Goal: Use online tool/utility: Utilize a website feature to perform a specific function

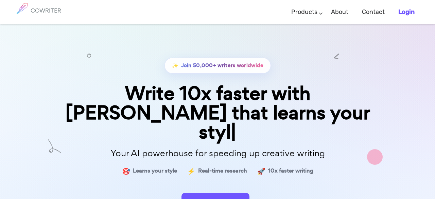
click at [405, 13] on b "Login" at bounding box center [406, 11] width 16 height 7
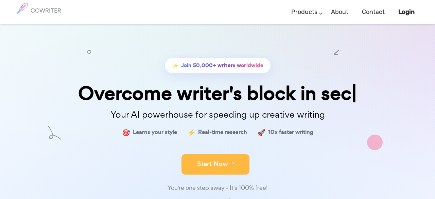
click at [215, 165] on button "Start Now" at bounding box center [215, 165] width 68 height 20
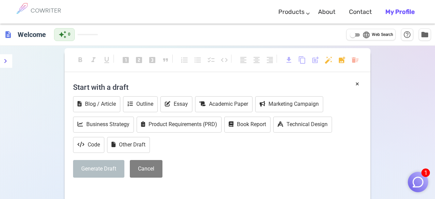
click at [8, 33] on span "description" at bounding box center [8, 35] width 8 height 8
click at [4, 65] on icon "menu" at bounding box center [5, 61] width 8 height 8
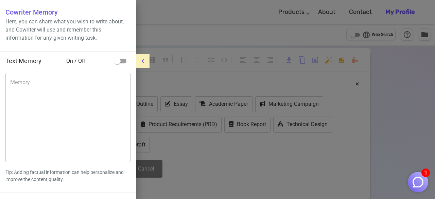
click at [159, 41] on div at bounding box center [217, 99] width 435 height 199
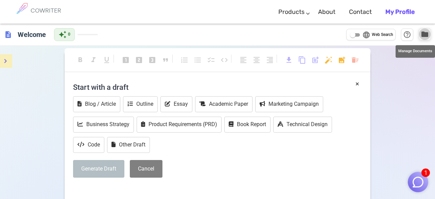
click at [428, 34] on span "folder" at bounding box center [425, 34] width 8 height 8
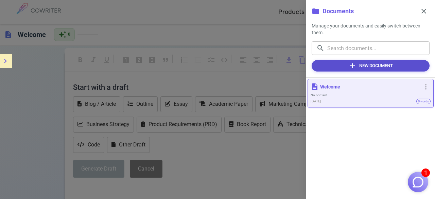
click at [377, 67] on button "add New Document" at bounding box center [370, 66] width 118 height 12
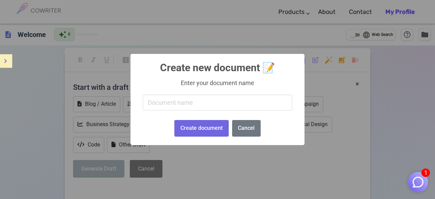
click at [252, 106] on input "text" at bounding box center [217, 103] width 149 height 16
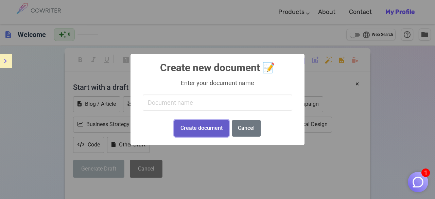
click at [211, 134] on button "Create document" at bounding box center [201, 128] width 54 height 17
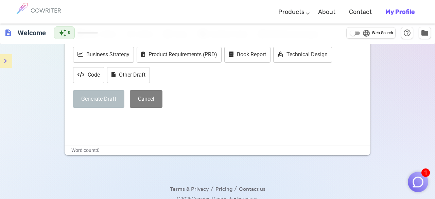
scroll to position [71, 0]
click at [156, 99] on button "Cancel" at bounding box center [146, 99] width 33 height 18
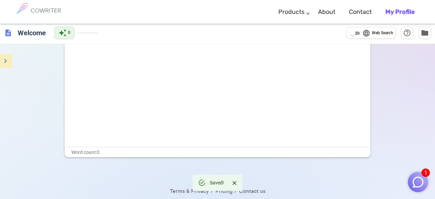
scroll to position [0, 0]
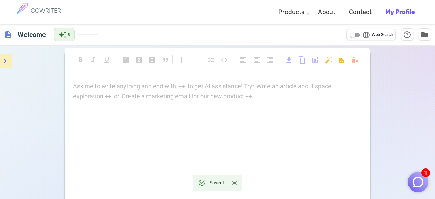
click at [195, 91] on p "Ask me to write anything and end with '++' to get AI assistance! Try: 'Write an…" at bounding box center [217, 87] width 289 height 10
click at [47, 11] on h6 "COWRITER" at bounding box center [46, 10] width 31 height 6
click at [6, 63] on icon "menu" at bounding box center [5, 61] width 8 height 8
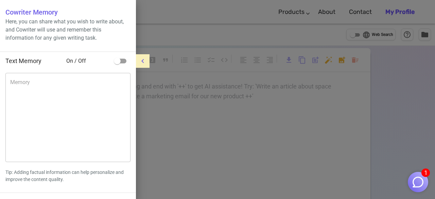
click at [6, 63] on span "Text Memory" at bounding box center [23, 60] width 36 height 7
click at [154, 85] on div at bounding box center [217, 99] width 435 height 199
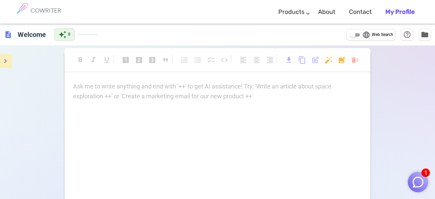
click at [243, 59] on span "format_align_left" at bounding box center [243, 60] width 8 height 8
click at [256, 60] on span "format_align_center" at bounding box center [256, 60] width 8 height 8
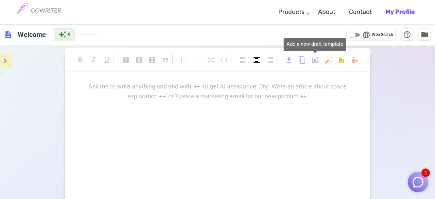
click at [314, 58] on span "post_add" at bounding box center [315, 60] width 8 height 8
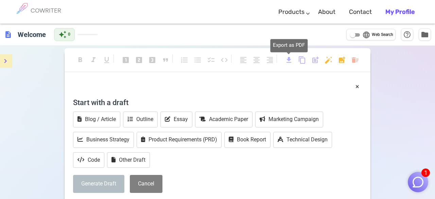
click at [288, 58] on span "download" at bounding box center [289, 60] width 8 height 8
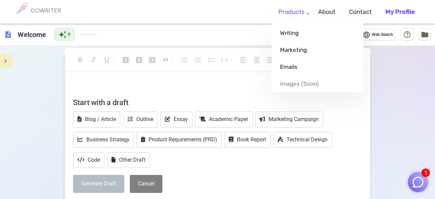
click at [303, 13] on link "Products" at bounding box center [291, 12] width 26 height 20
click at [292, 34] on link "Writing" at bounding box center [317, 32] width 92 height 17
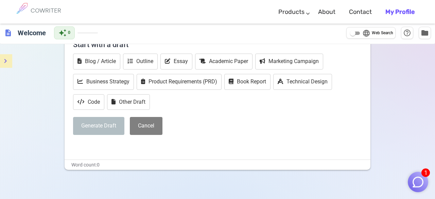
scroll to position [35, 0]
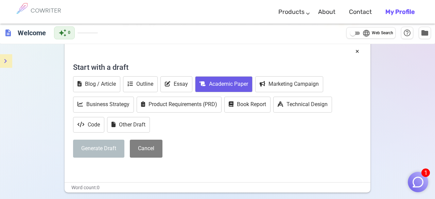
click at [233, 86] on button "Academic Paper" at bounding box center [223, 84] width 57 height 16
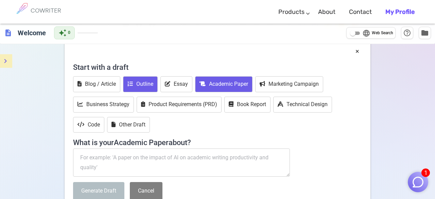
click at [138, 84] on button "Outline" at bounding box center [140, 84] width 35 height 16
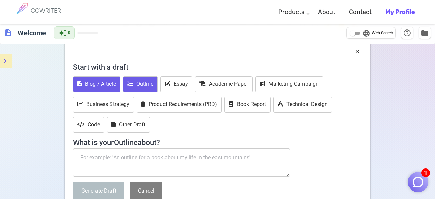
click at [101, 83] on button "Blog / Article" at bounding box center [96, 84] width 47 height 16
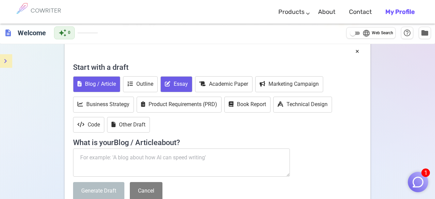
click at [178, 79] on button "Essay" at bounding box center [176, 84] width 32 height 16
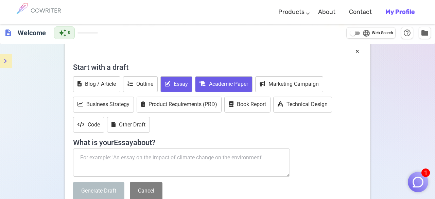
click at [216, 85] on button "Academic Paper" at bounding box center [223, 84] width 57 height 16
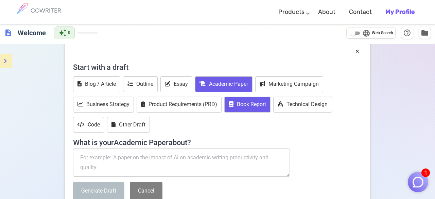
click at [250, 108] on button "Book Report" at bounding box center [247, 105] width 46 height 16
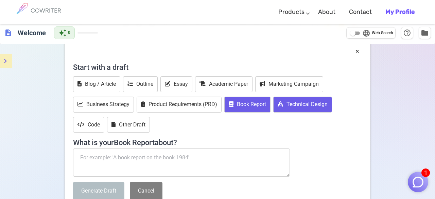
click at [302, 102] on button "Technical Design" at bounding box center [302, 105] width 59 height 16
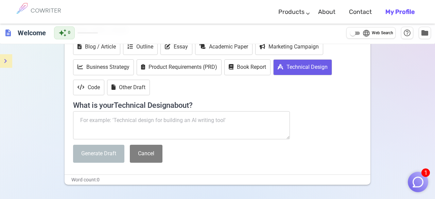
scroll to position [106, 0]
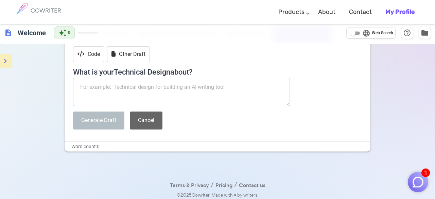
click at [153, 121] on button "Cancel" at bounding box center [146, 121] width 33 height 18
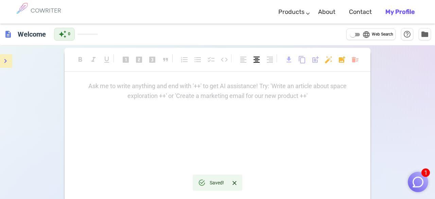
scroll to position [0, 0]
